Goal: Task Accomplishment & Management: Use online tool/utility

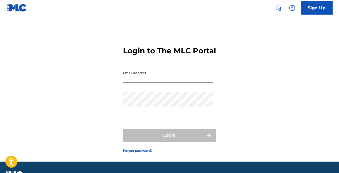
type input "j@[DOMAIN_NAME]"
click at [169, 142] on button "Login" at bounding box center [169, 135] width 93 height 13
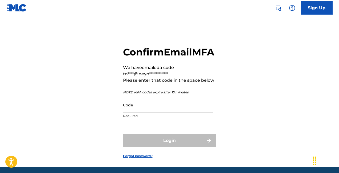
click at [137, 113] on input "Code" at bounding box center [168, 105] width 90 height 15
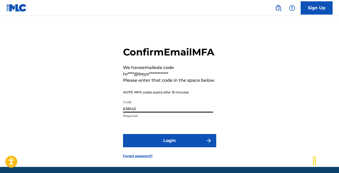
type input "638143"
click at [161, 148] on button "Login" at bounding box center [169, 140] width 93 height 13
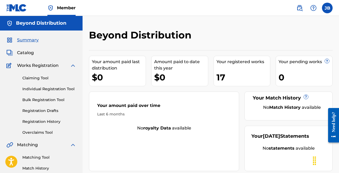
scroll to position [12, 0]
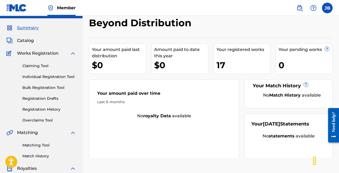
click at [38, 68] on link "Claiming Tool" at bounding box center [49, 66] width 54 height 6
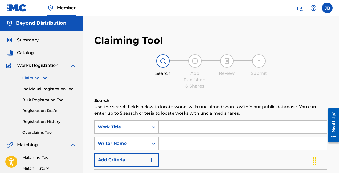
click at [30, 52] on span "Catalog" at bounding box center [25, 53] width 17 height 6
